Goal: Transaction & Acquisition: Obtain resource

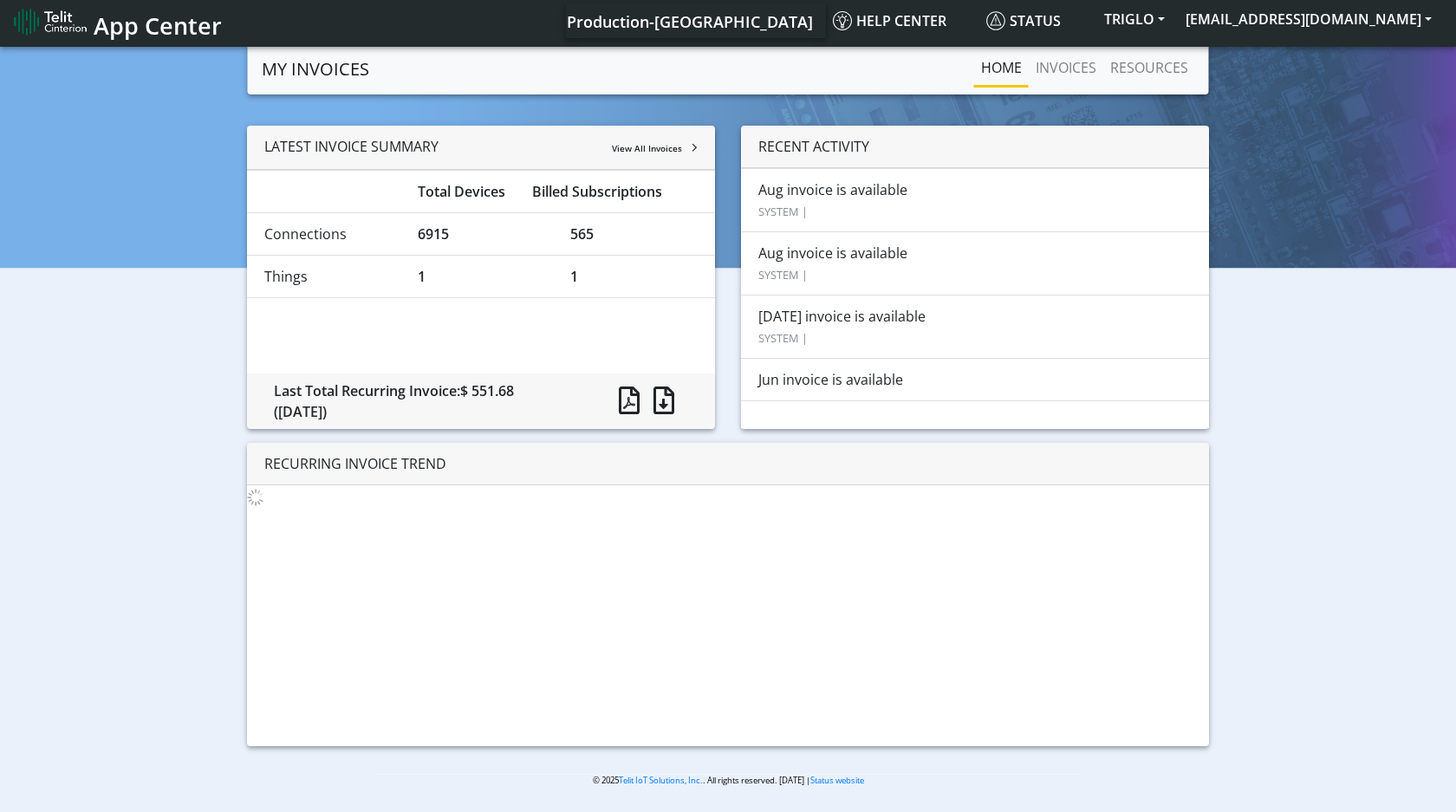
scroll to position [6, 0]
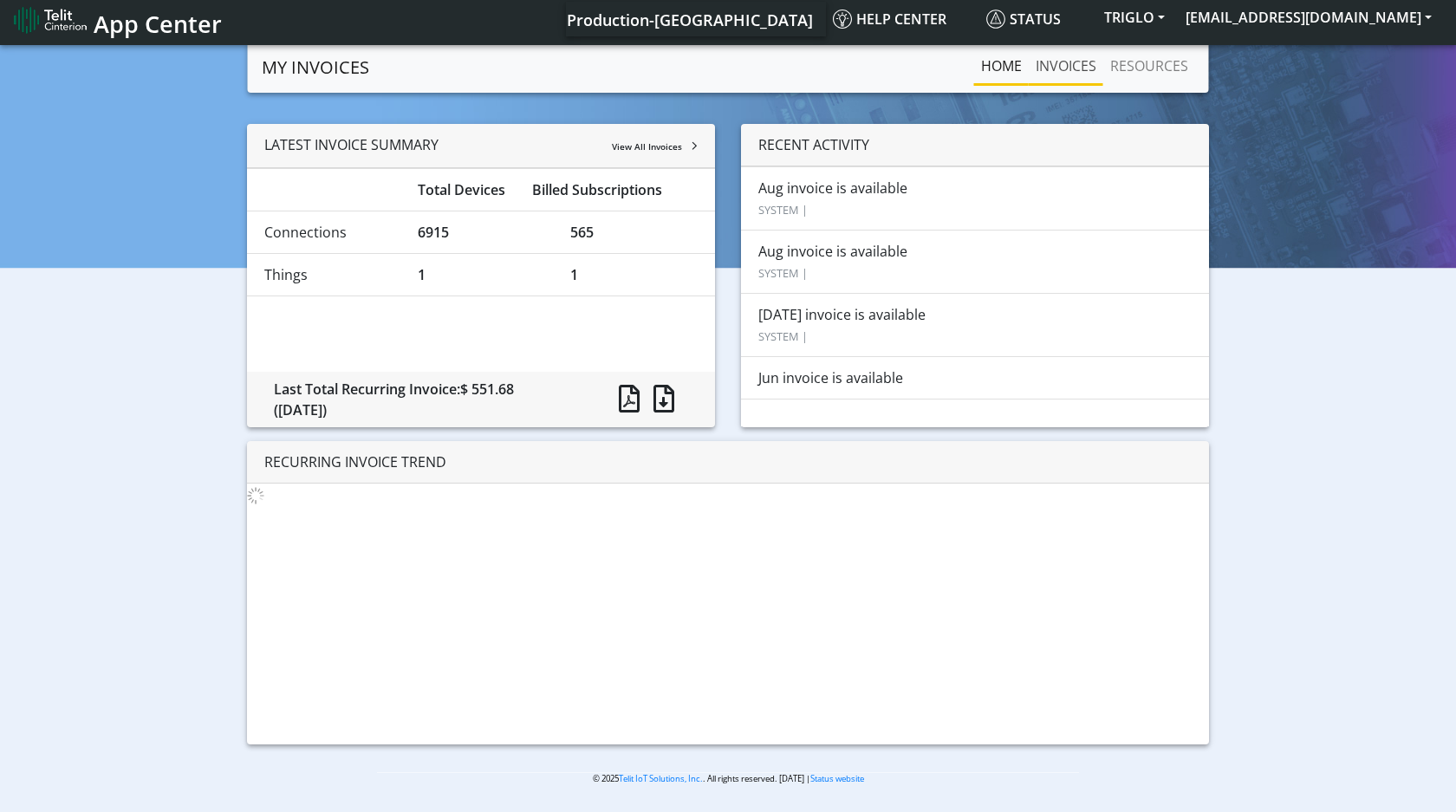
click at [1069, 64] on link "INVOICES" at bounding box center [1066, 65] width 74 height 35
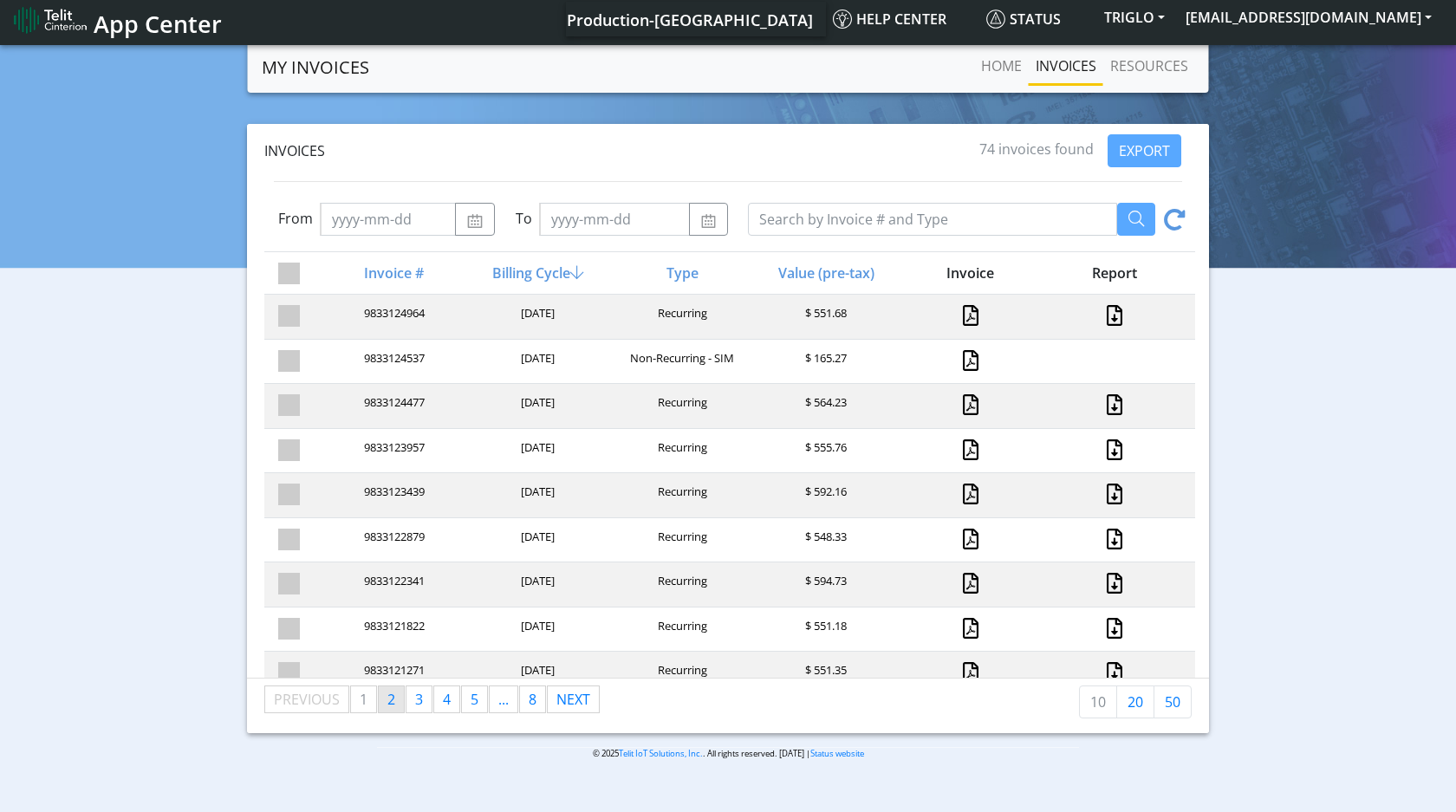
click at [400, 708] on link "page 2" at bounding box center [391, 698] width 25 height 26
click at [422, 703] on span "3" at bounding box center [419, 698] width 8 height 19
click at [443, 705] on span "4" at bounding box center [446, 698] width 8 height 19
click at [536, 705] on span "8" at bounding box center [532, 698] width 8 height 19
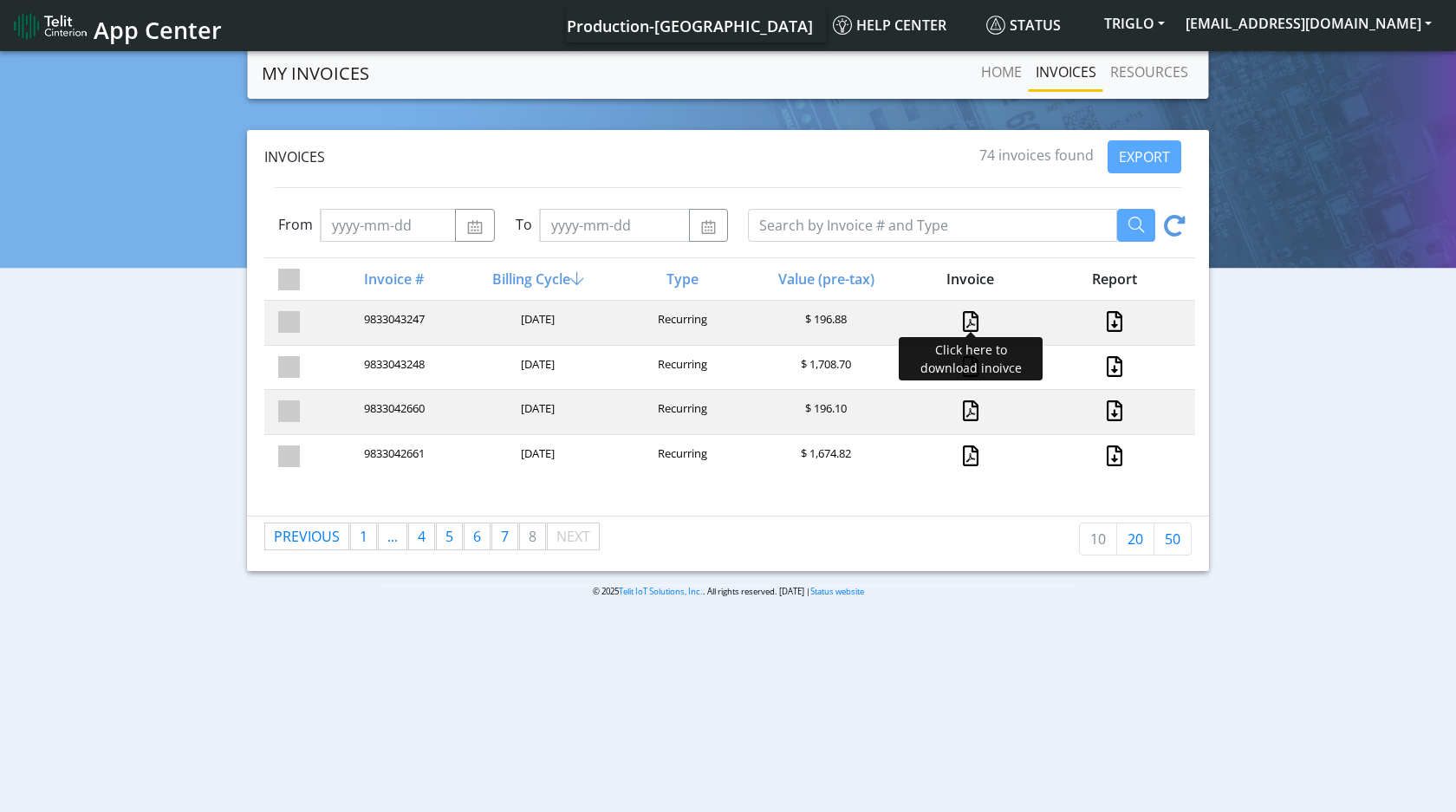
click at [972, 322] on link at bounding box center [970, 321] width 15 height 21
click at [1160, 69] on link "RESOURCES" at bounding box center [1149, 72] width 92 height 35
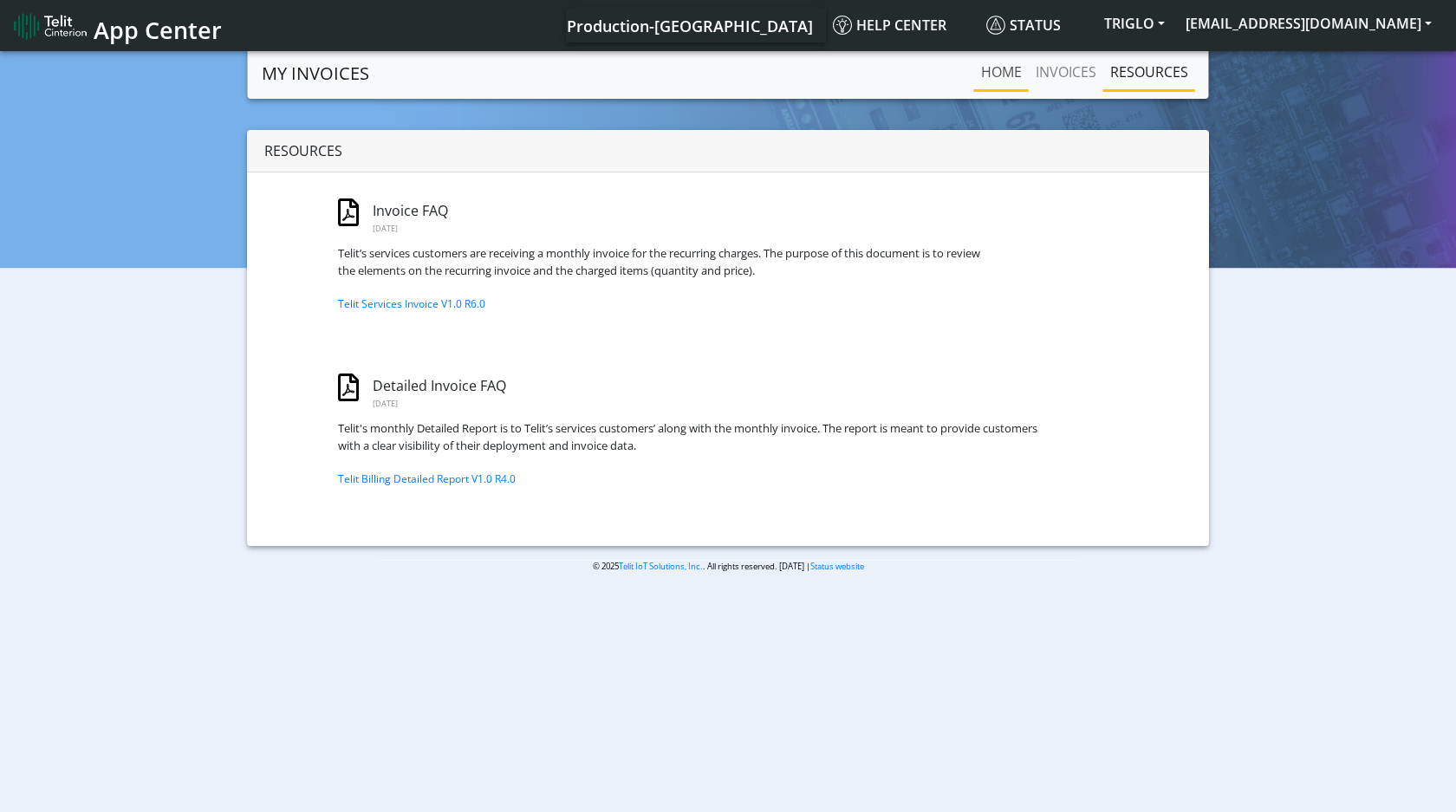
click at [1007, 72] on link "Home" at bounding box center [1001, 72] width 55 height 35
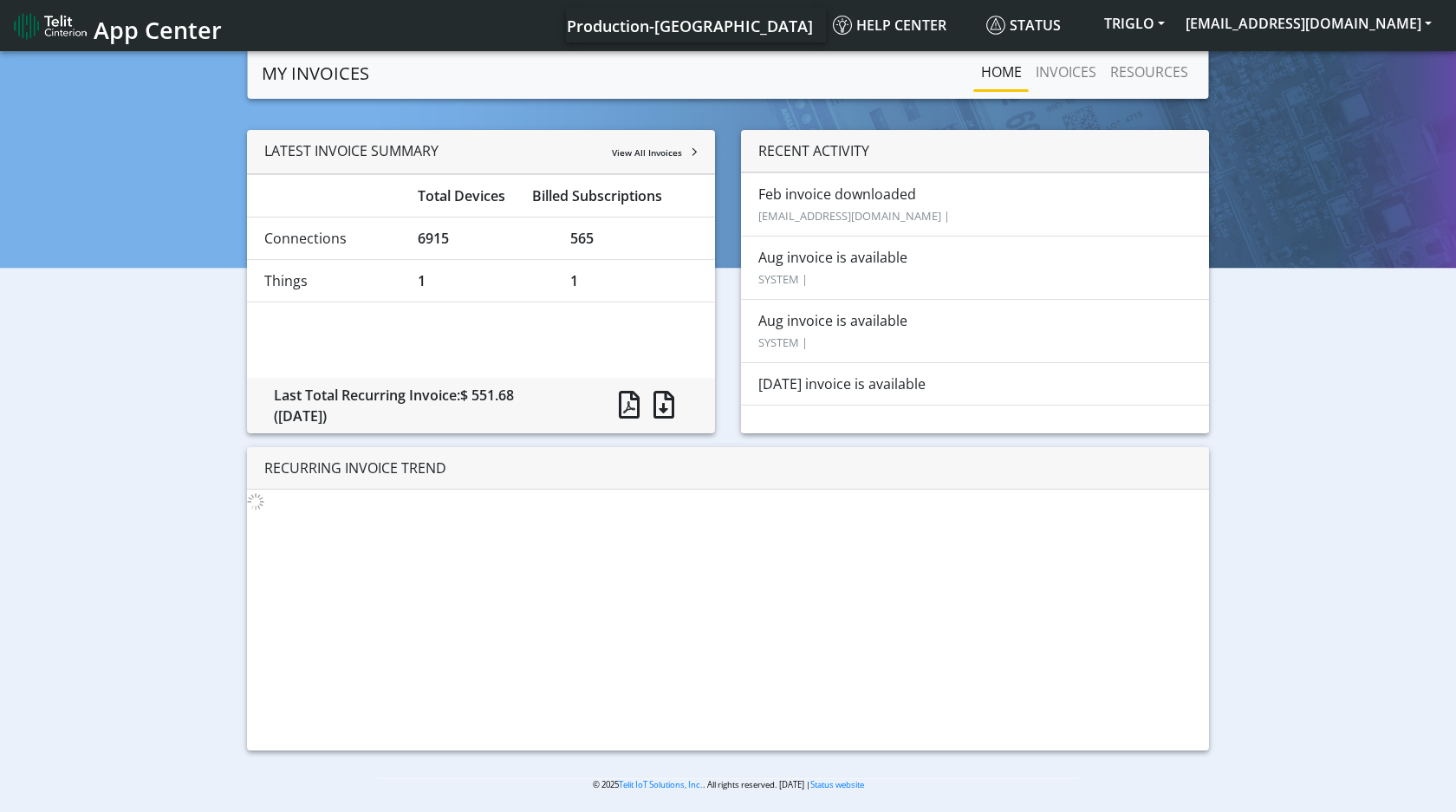
click at [161, 24] on span "App Center" at bounding box center [158, 30] width 128 height 32
click at [1071, 66] on link "INVOICES" at bounding box center [1066, 72] width 74 height 35
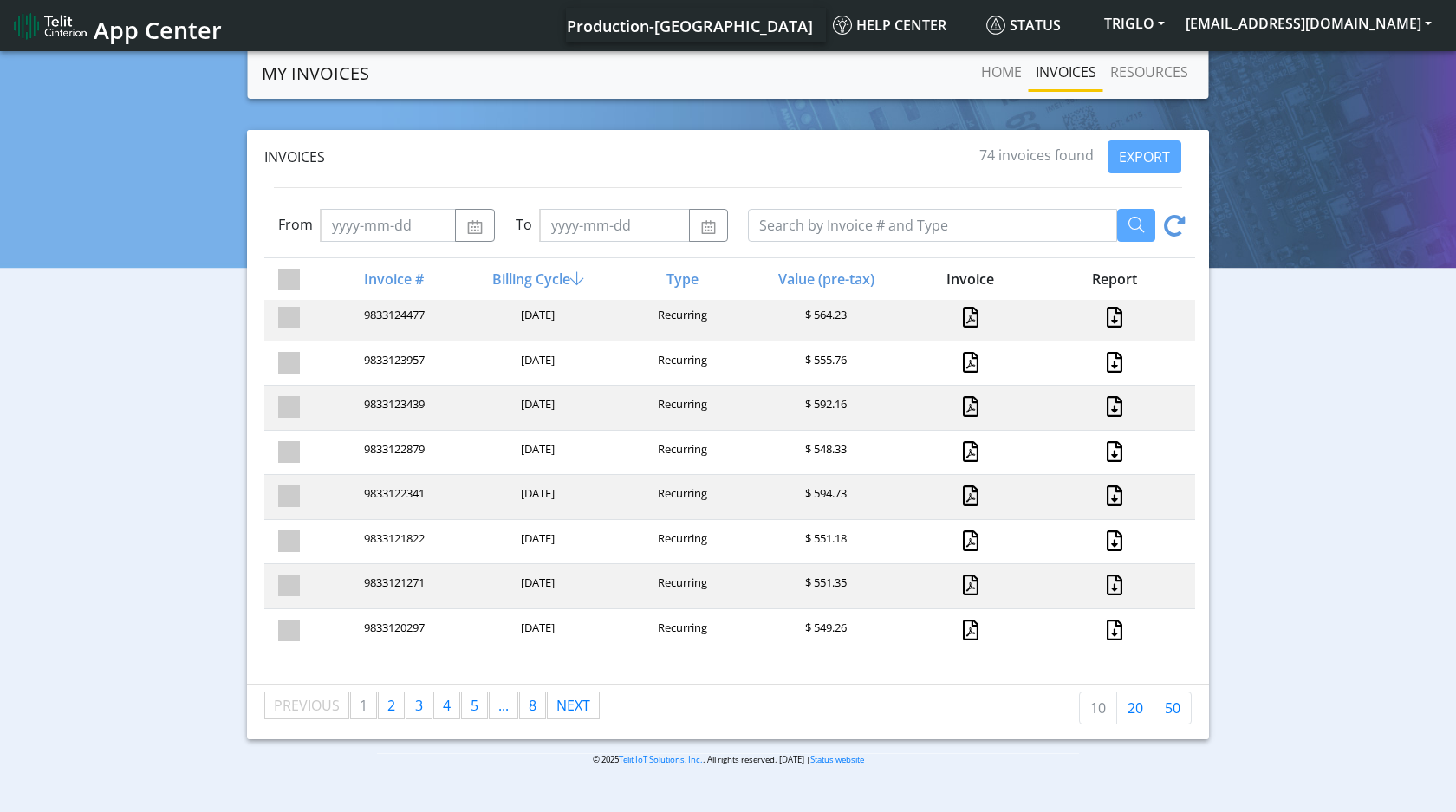
scroll to position [6, 0]
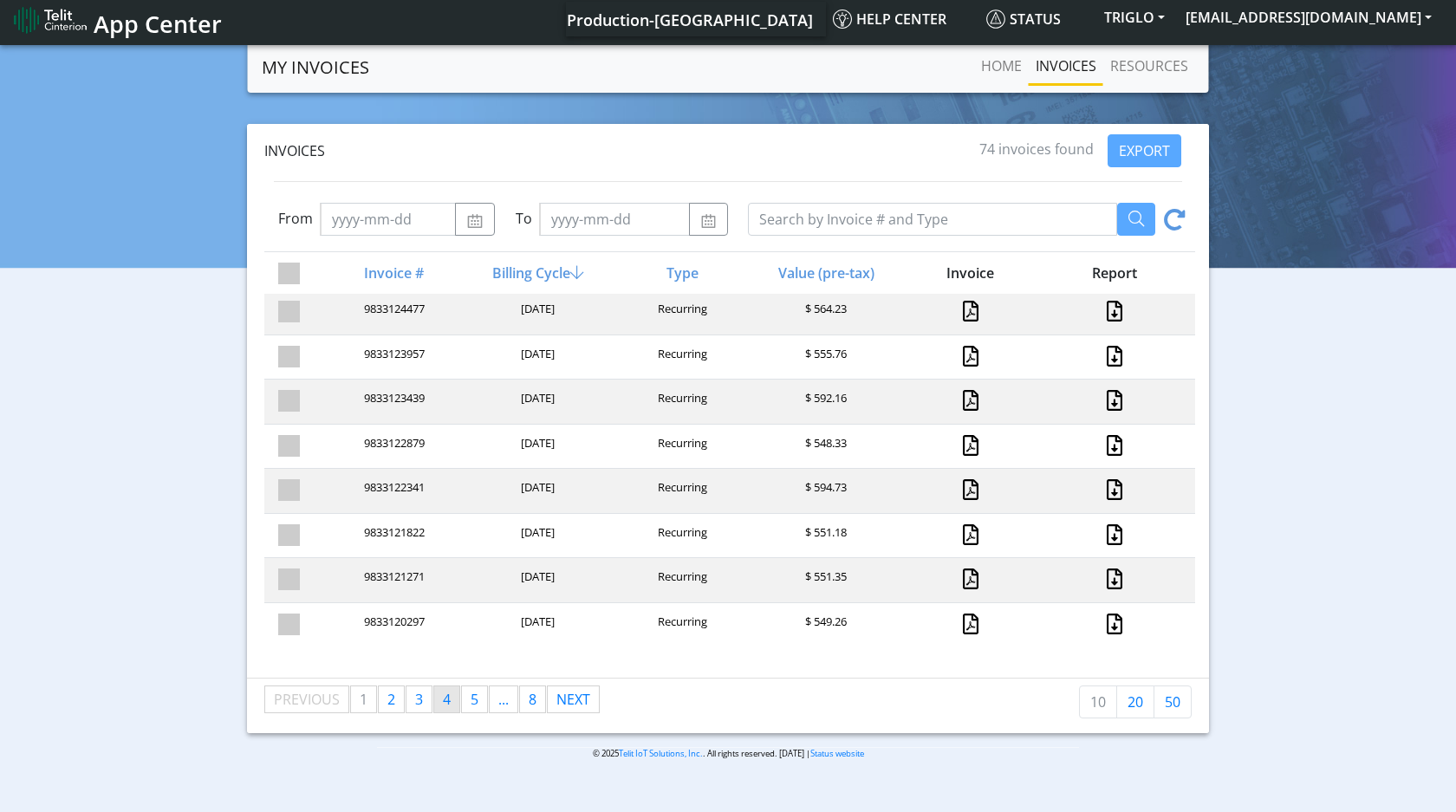
click at [456, 701] on link "page 4" at bounding box center [447, 698] width 25 height 26
click at [422, 702] on span "3" at bounding box center [419, 698] width 8 height 19
click at [962, 487] on div "Click here to download inoivce" at bounding box center [969, 491] width 144 height 23
click at [967, 490] on link at bounding box center [970, 489] width 15 height 21
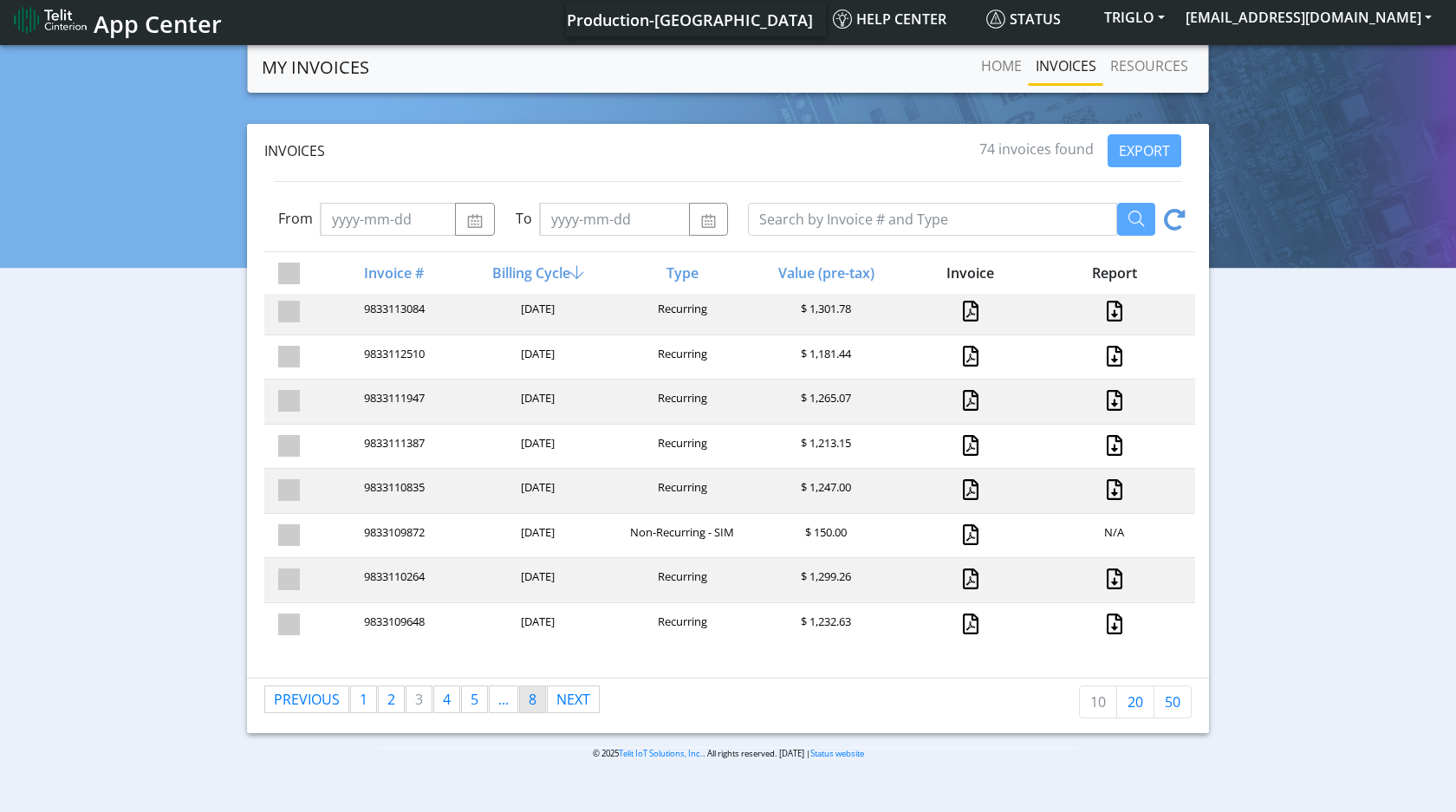
click at [540, 705] on link "page 8" at bounding box center [533, 698] width 25 height 26
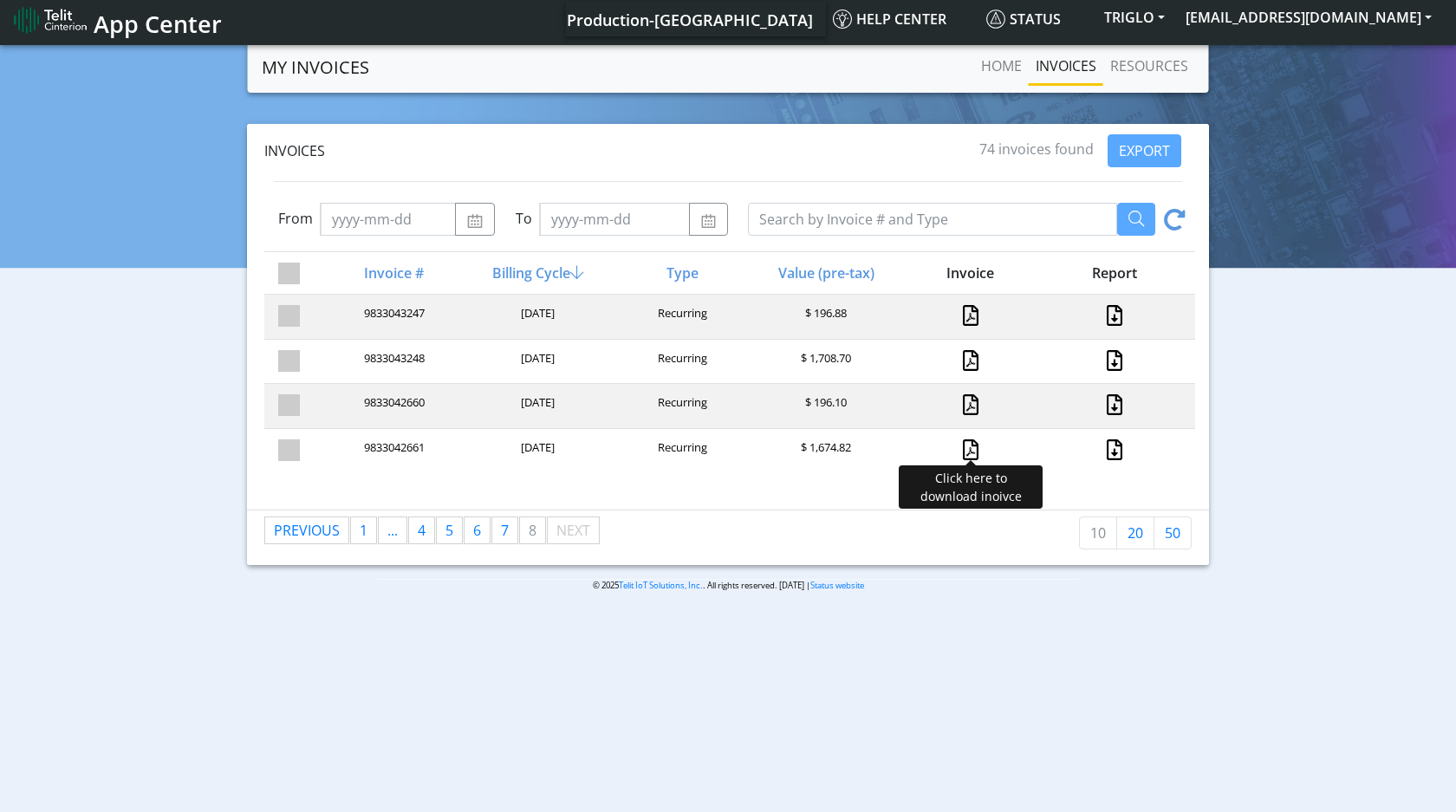
click at [974, 453] on link at bounding box center [970, 449] width 15 height 21
drag, startPoint x: 970, startPoint y: 354, endPoint x: 942, endPoint y: 358, distance: 28.3
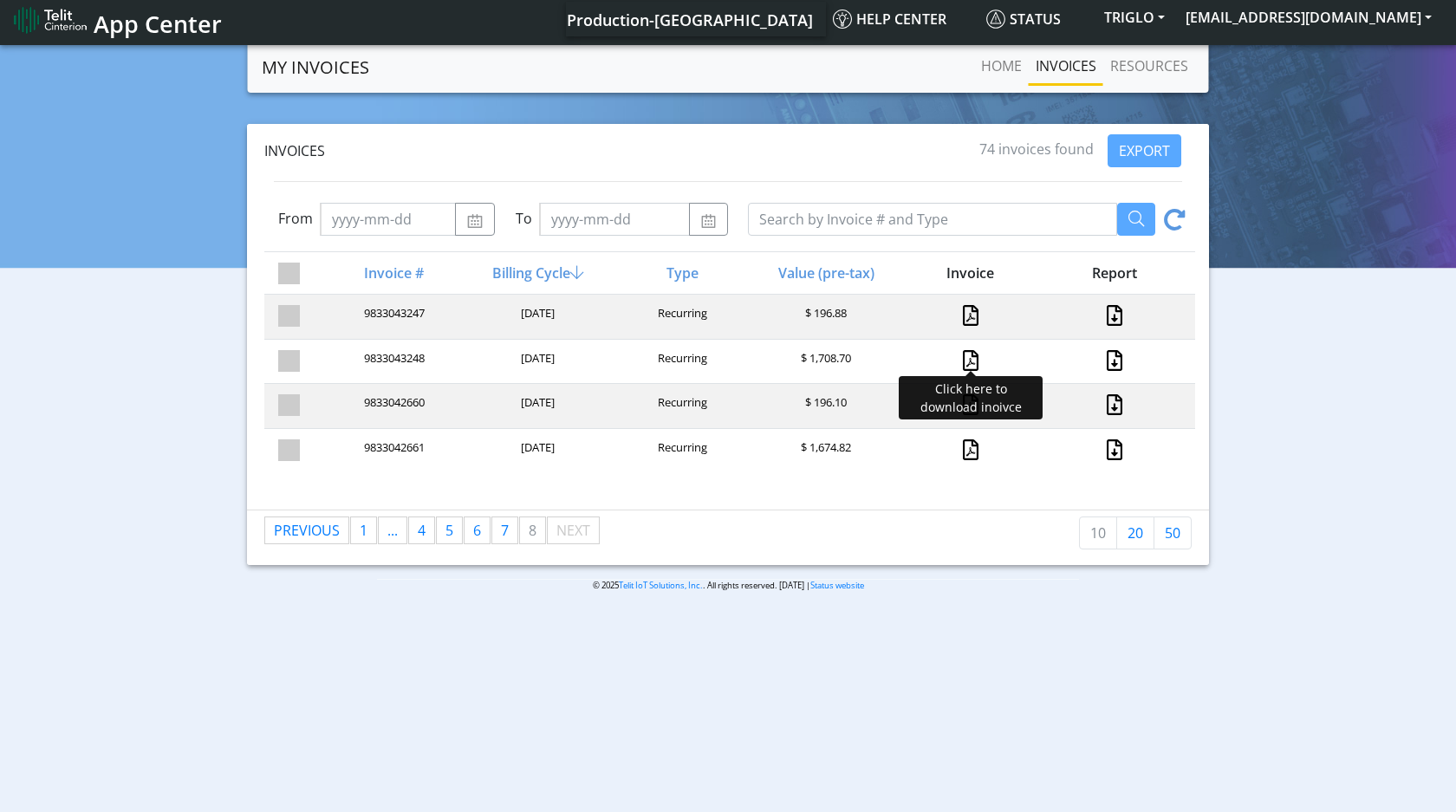
click at [972, 358] on link at bounding box center [970, 360] width 15 height 21
click at [364, 526] on span "1" at bounding box center [364, 530] width 8 height 19
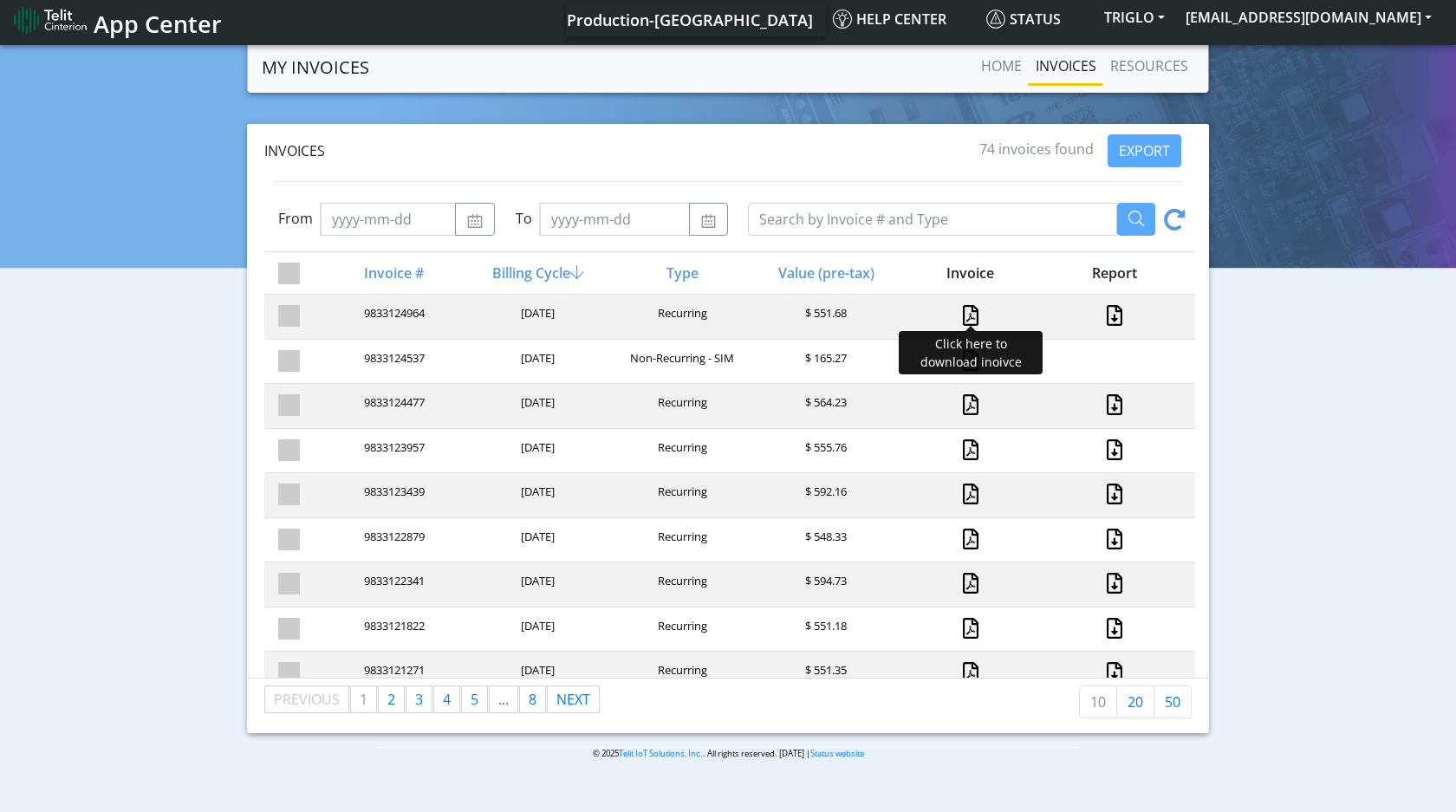
click at [972, 315] on link at bounding box center [970, 315] width 15 height 21
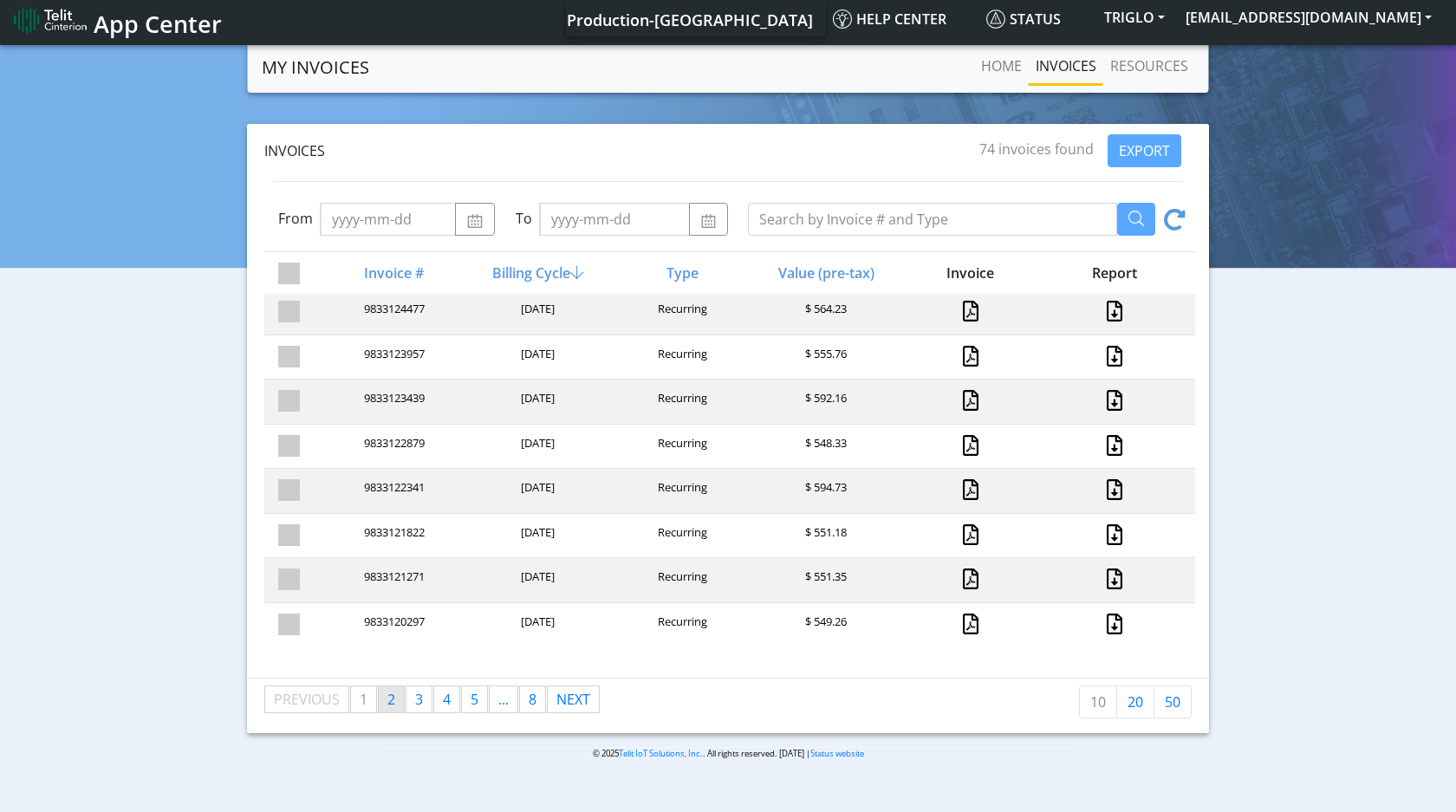
click at [383, 701] on link "page 2" at bounding box center [391, 698] width 25 height 26
click at [967, 576] on link at bounding box center [970, 578] width 15 height 21
click at [969, 313] on link at bounding box center [970, 311] width 15 height 21
click at [975, 398] on link at bounding box center [970, 399] width 15 height 21
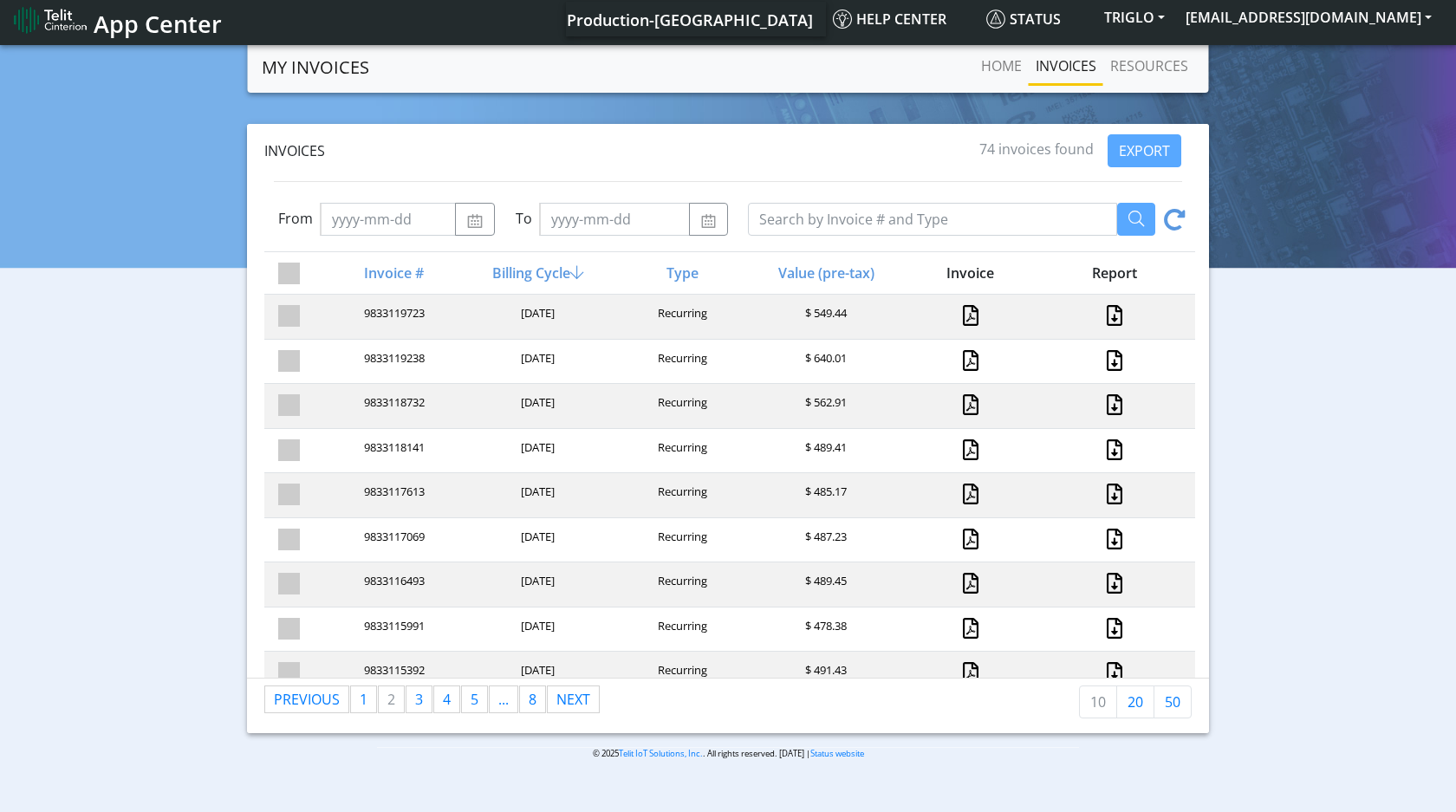
scroll to position [0, 0]
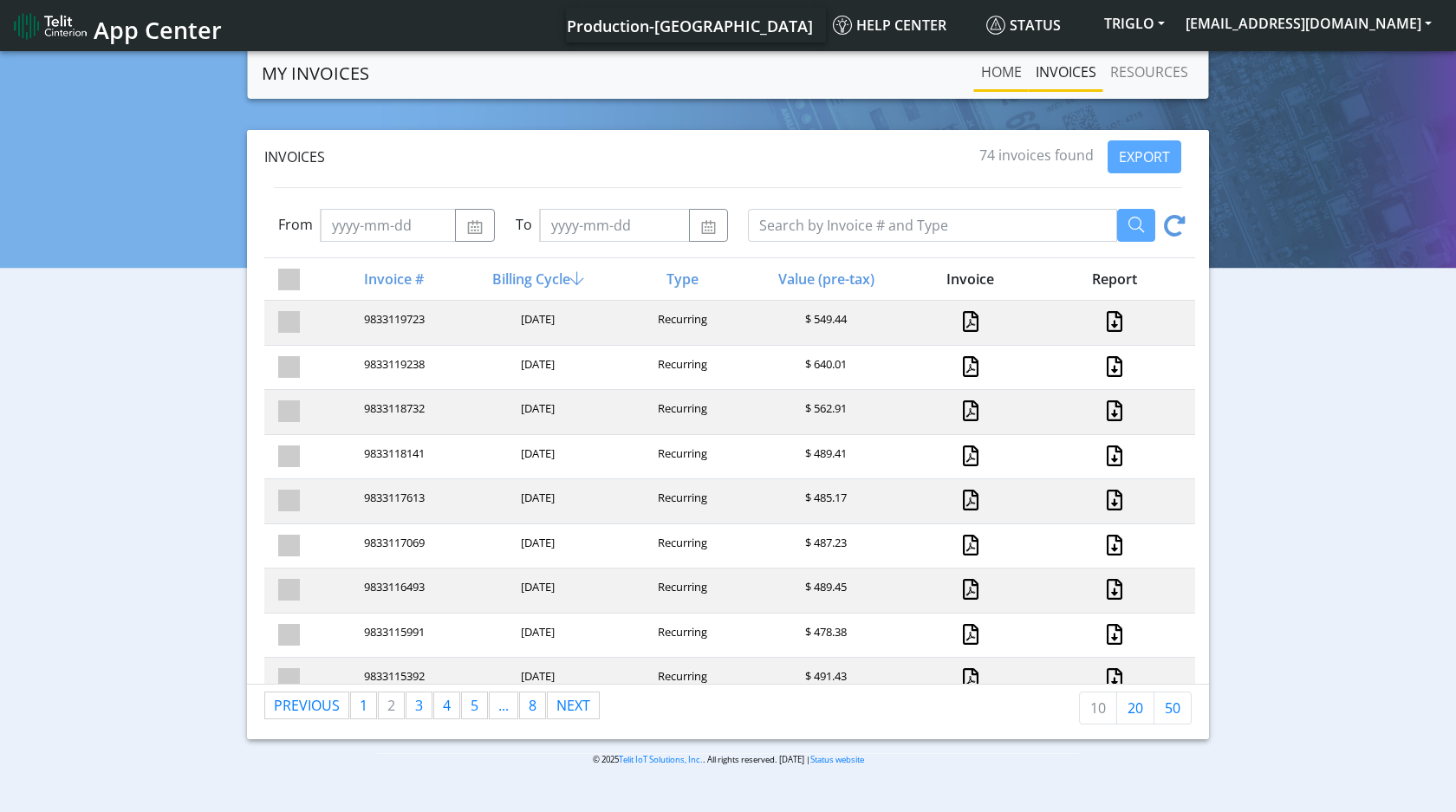
click at [993, 82] on link "Home" at bounding box center [1001, 72] width 55 height 35
